Goal: Transaction & Acquisition: Book appointment/travel/reservation

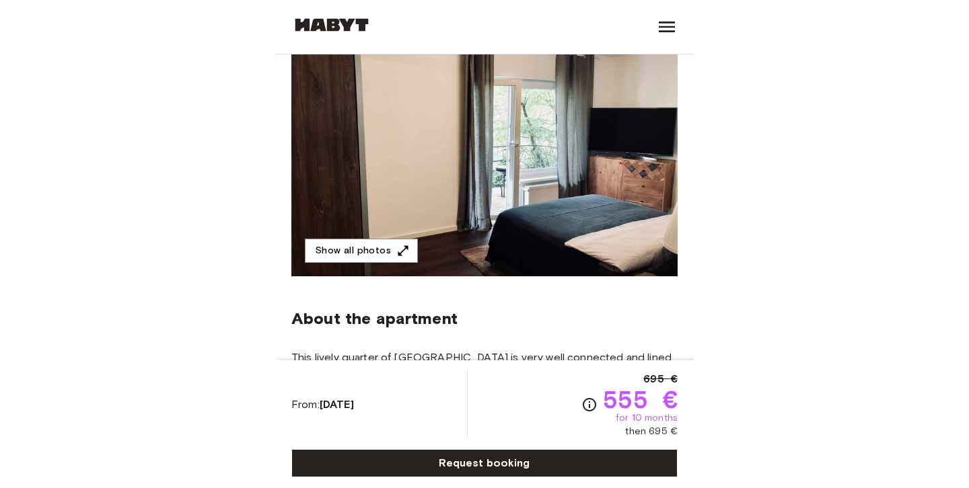
scroll to position [120, 0]
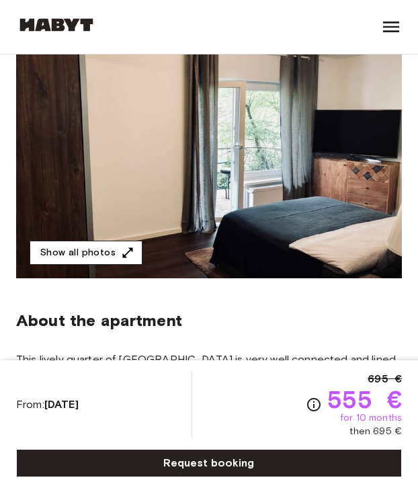
click at [125, 257] on icon "button" at bounding box center [127, 252] width 13 height 13
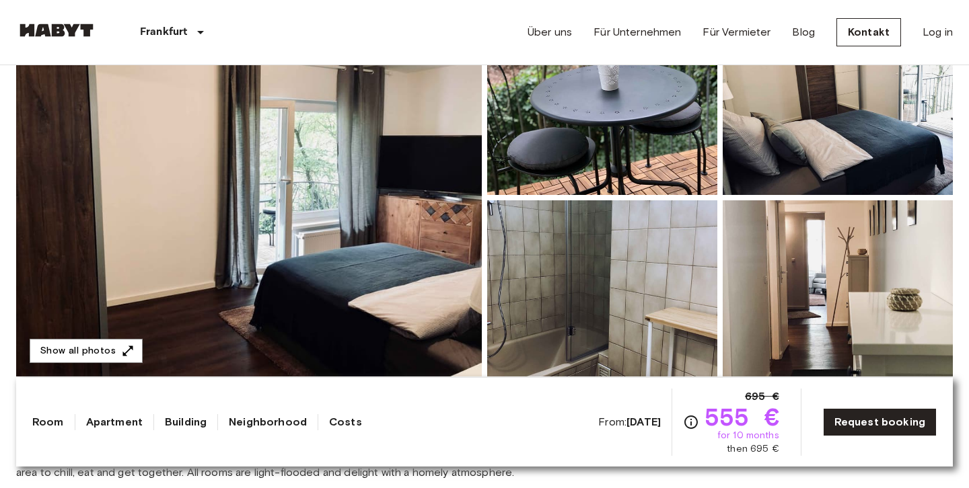
scroll to position [139, 0]
